Goal: Navigation & Orientation: Find specific page/section

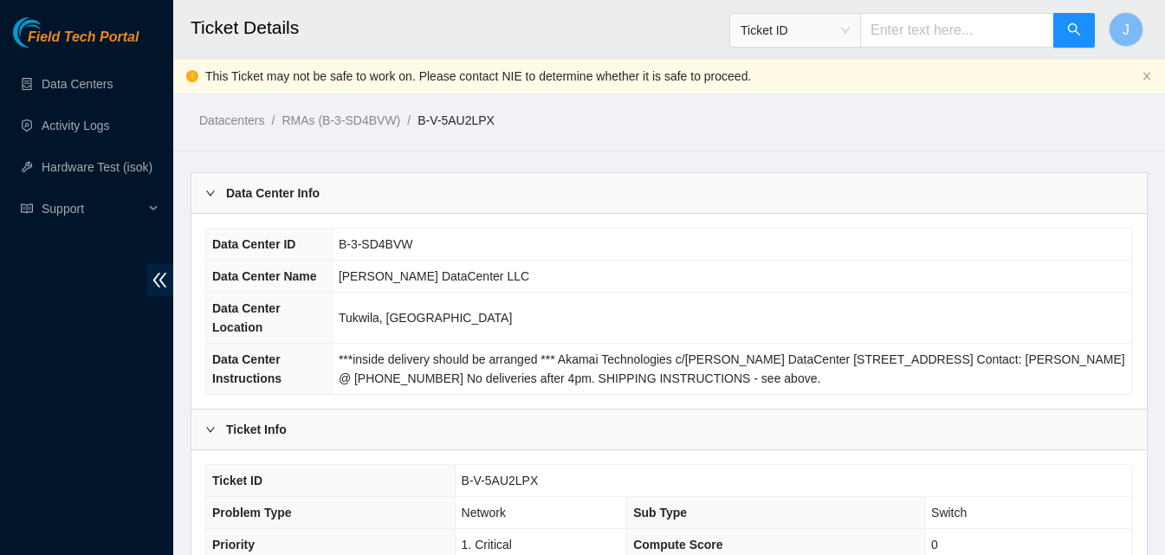
scroll to position [769, 0]
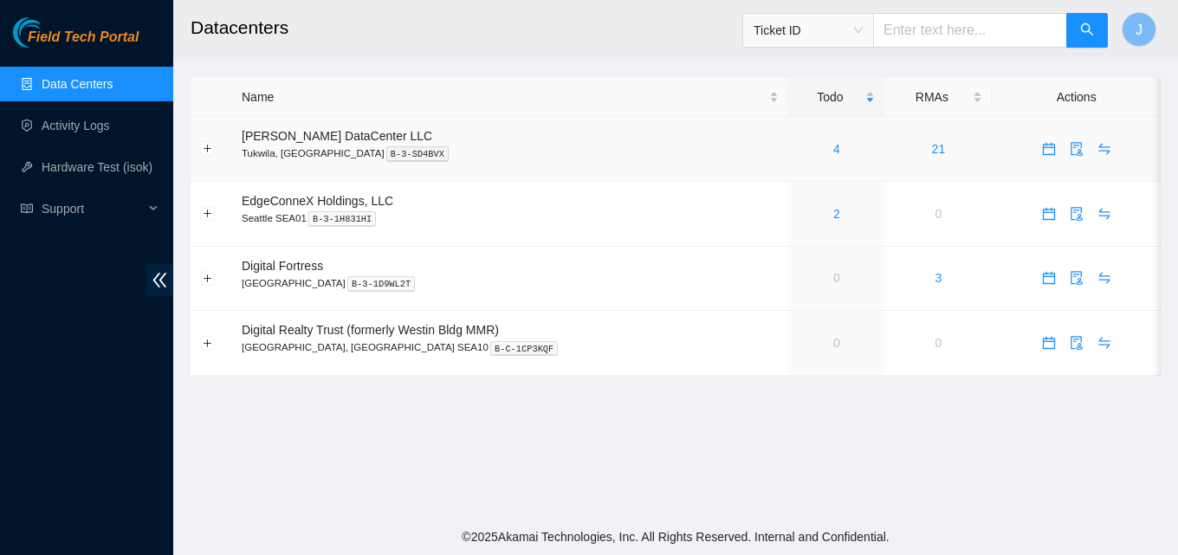
click at [924, 152] on td "21" at bounding box center [938, 149] width 107 height 65
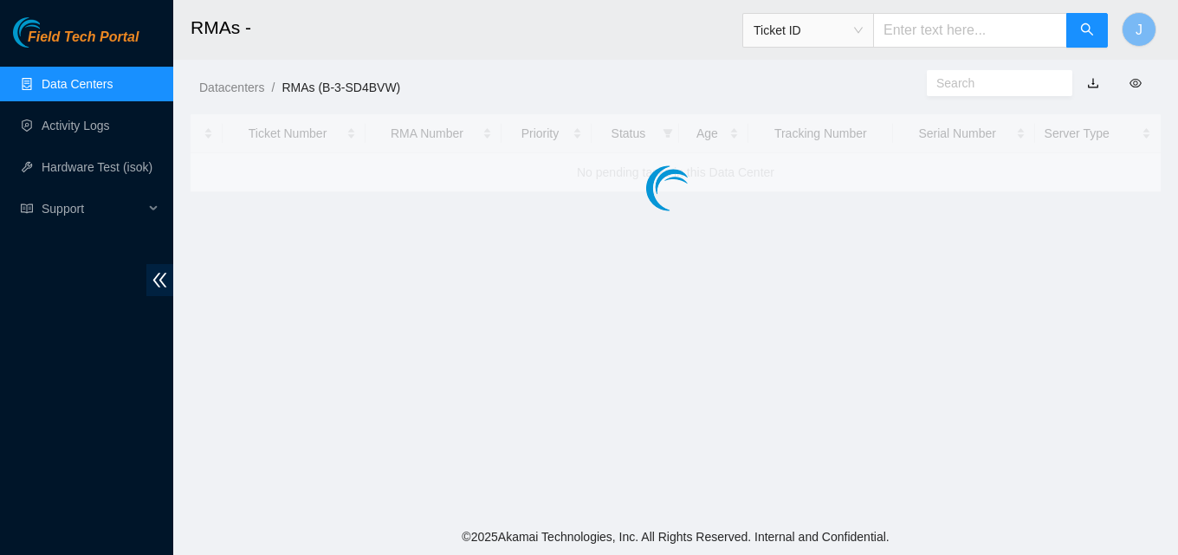
click at [924, 152] on div at bounding box center [676, 153] width 970 height 78
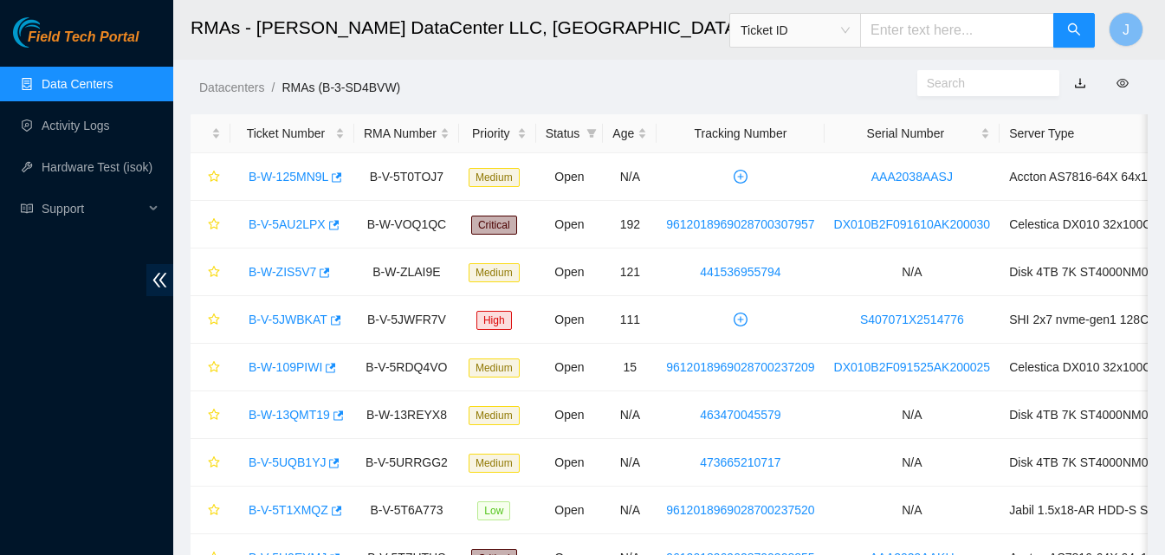
click at [81, 91] on link "Data Centers" at bounding box center [77, 84] width 71 height 14
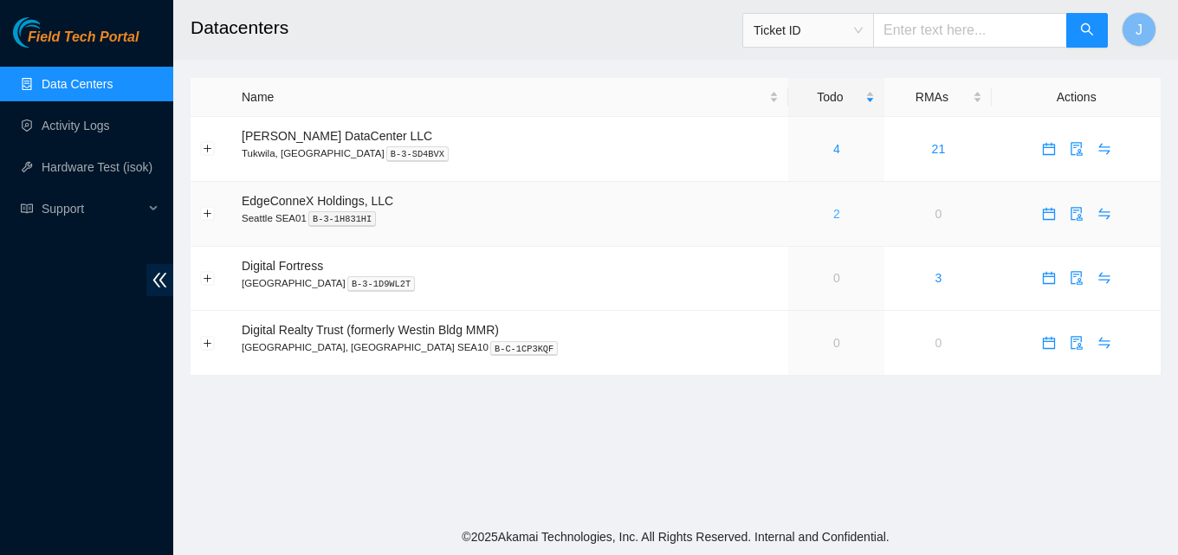
click at [834, 215] on link "2" at bounding box center [837, 214] width 7 height 14
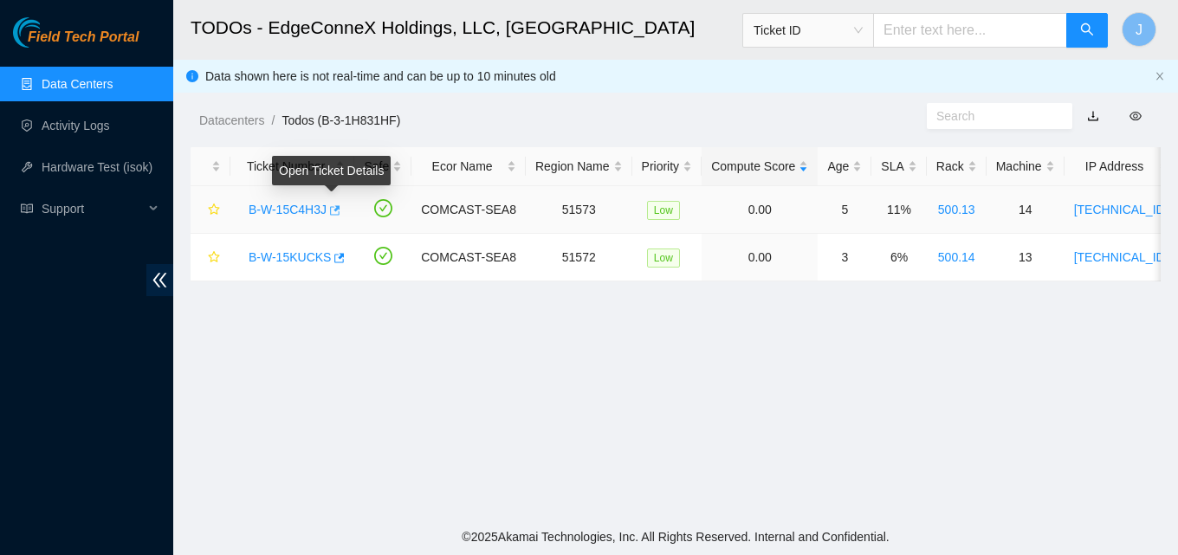
click at [333, 210] on icon "button" at bounding box center [335, 210] width 10 height 10
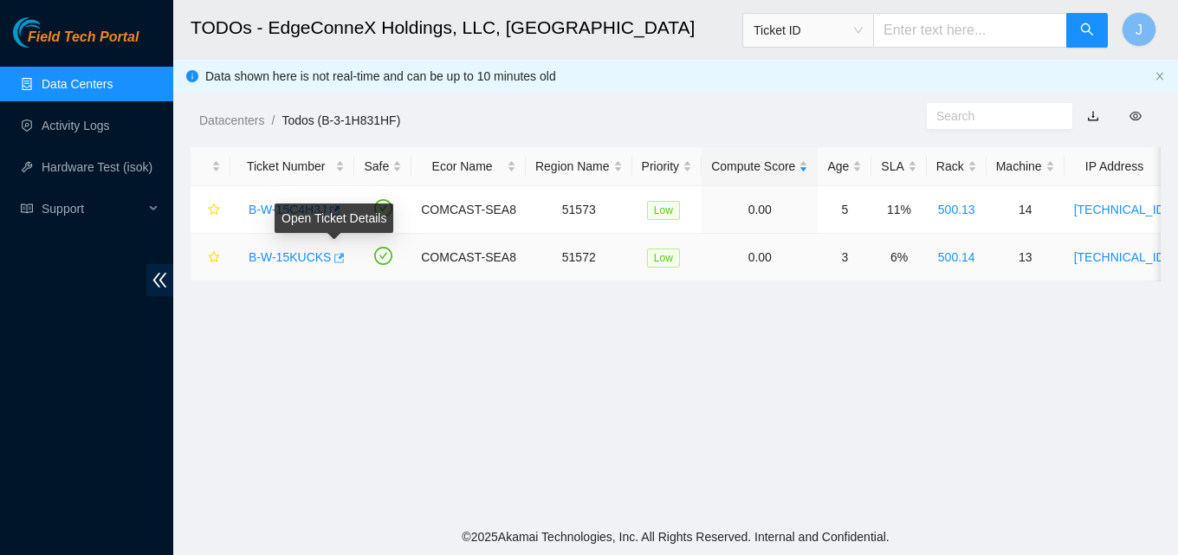
click at [334, 261] on icon "button" at bounding box center [338, 258] width 12 height 12
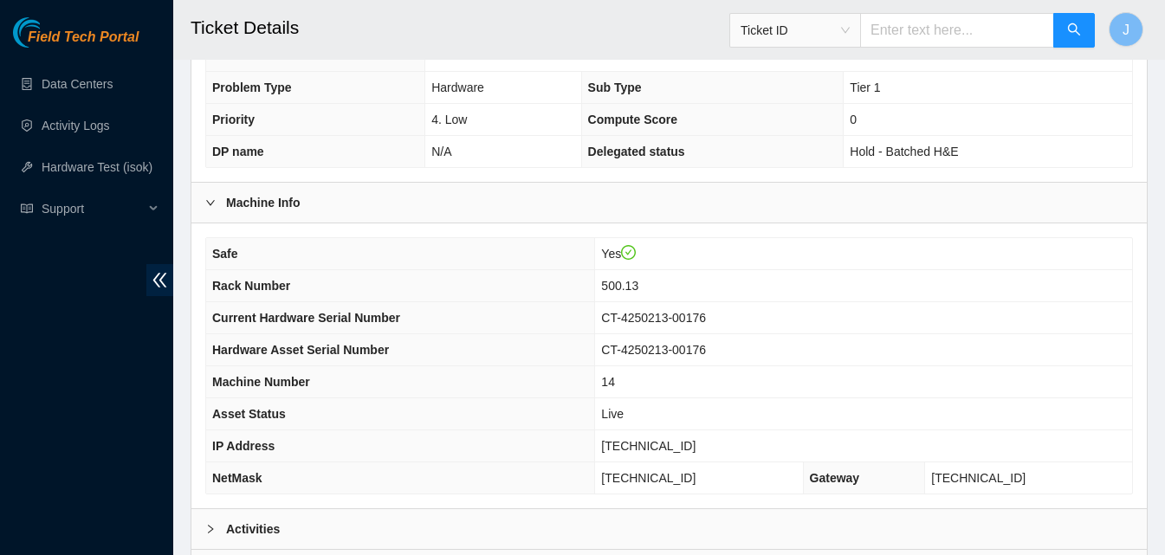
scroll to position [697, 0]
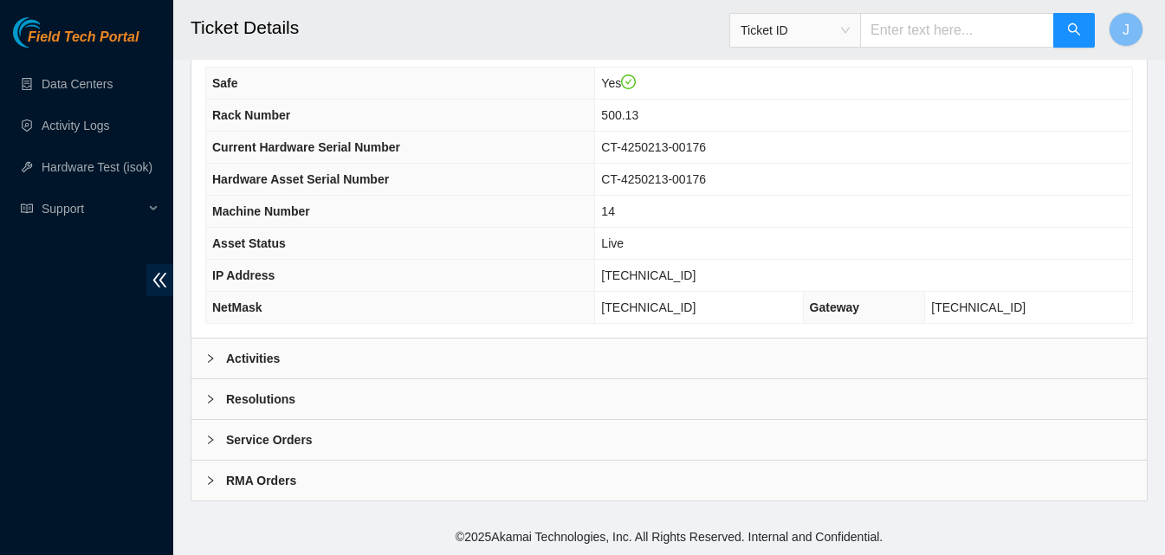
click at [461, 342] on div "Activities" at bounding box center [669, 359] width 956 height 40
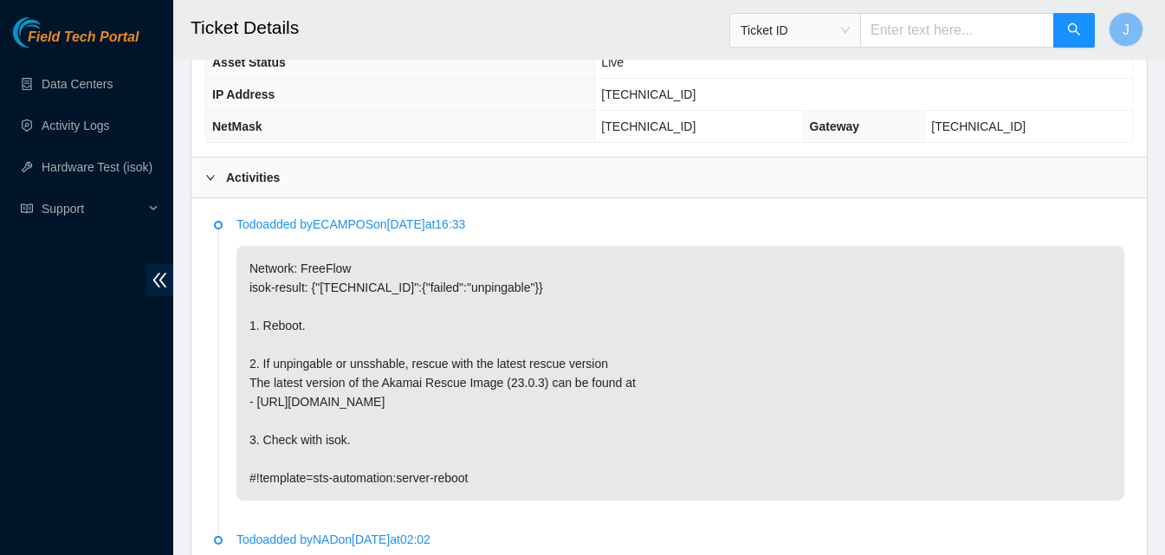
scroll to position [957, 0]
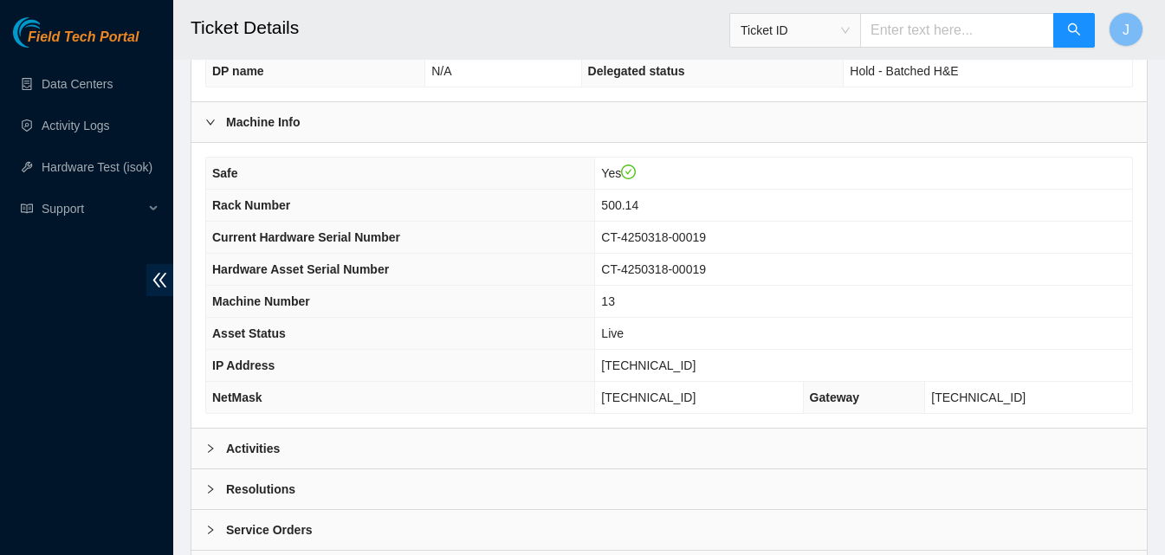
click at [400, 451] on div "Activities" at bounding box center [669, 449] width 956 height 40
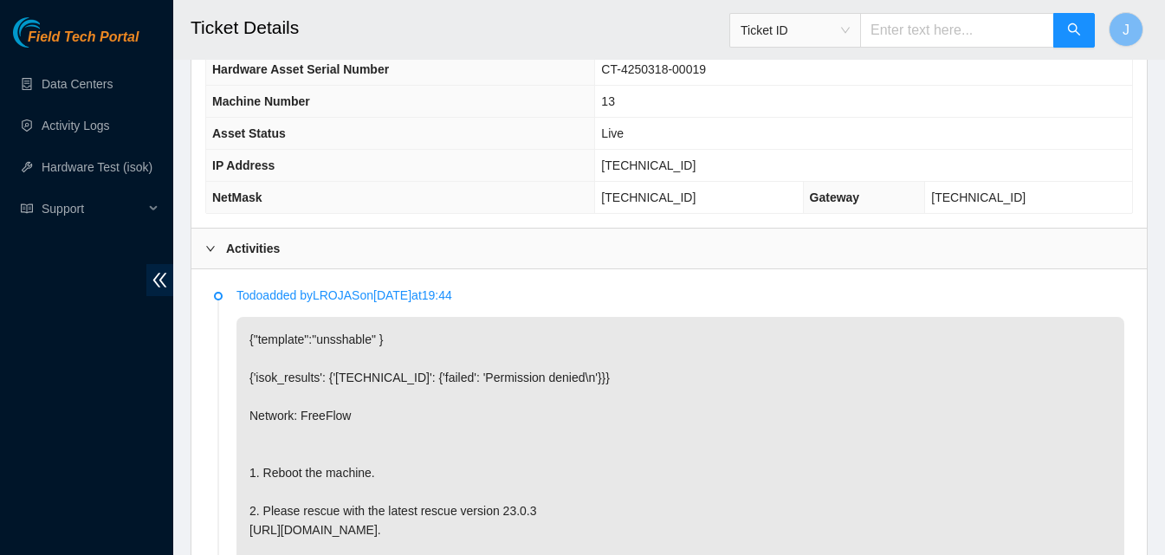
scroll to position [953, 0]
